Goal: Find specific page/section: Find specific page/section

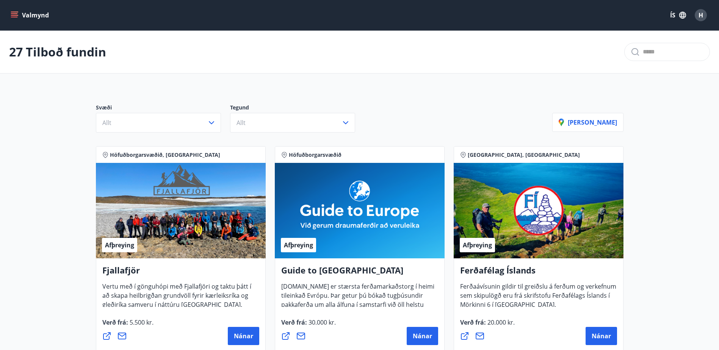
click at [14, 15] on icon "menu" at bounding box center [15, 15] width 8 height 8
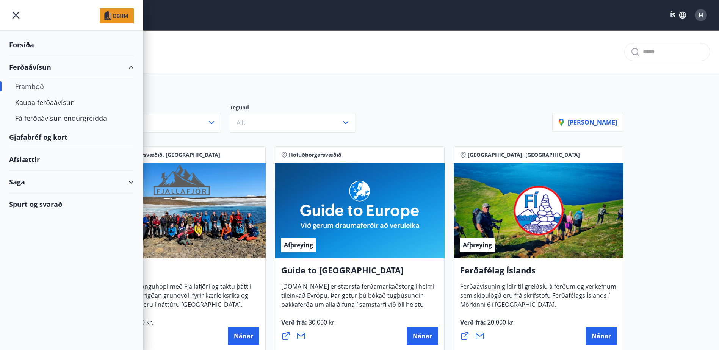
click at [25, 69] on div "Ferðaávísun" at bounding box center [71, 67] width 125 height 22
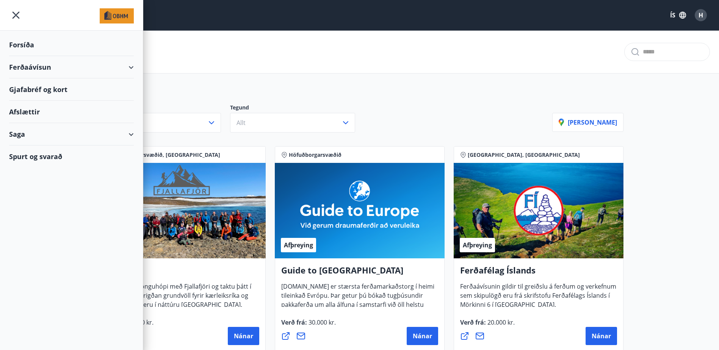
click at [25, 67] on div "Ferðaávísun" at bounding box center [71, 67] width 125 height 22
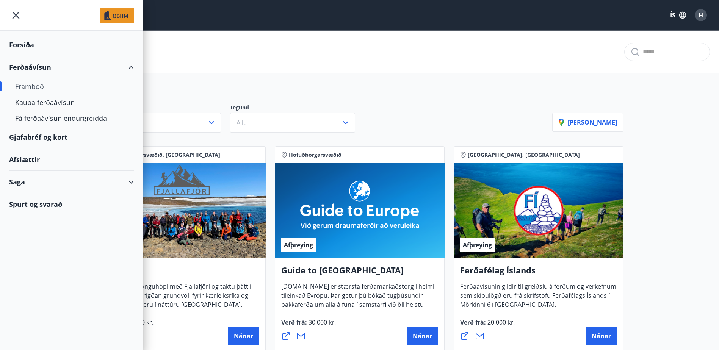
click at [28, 85] on div "Framboð" at bounding box center [71, 86] width 112 height 16
click at [34, 86] on div "Framboð" at bounding box center [71, 86] width 112 height 16
click at [20, 43] on div "Forsíða" at bounding box center [71, 45] width 125 height 22
